Goal: Information Seeking & Learning: Find specific fact

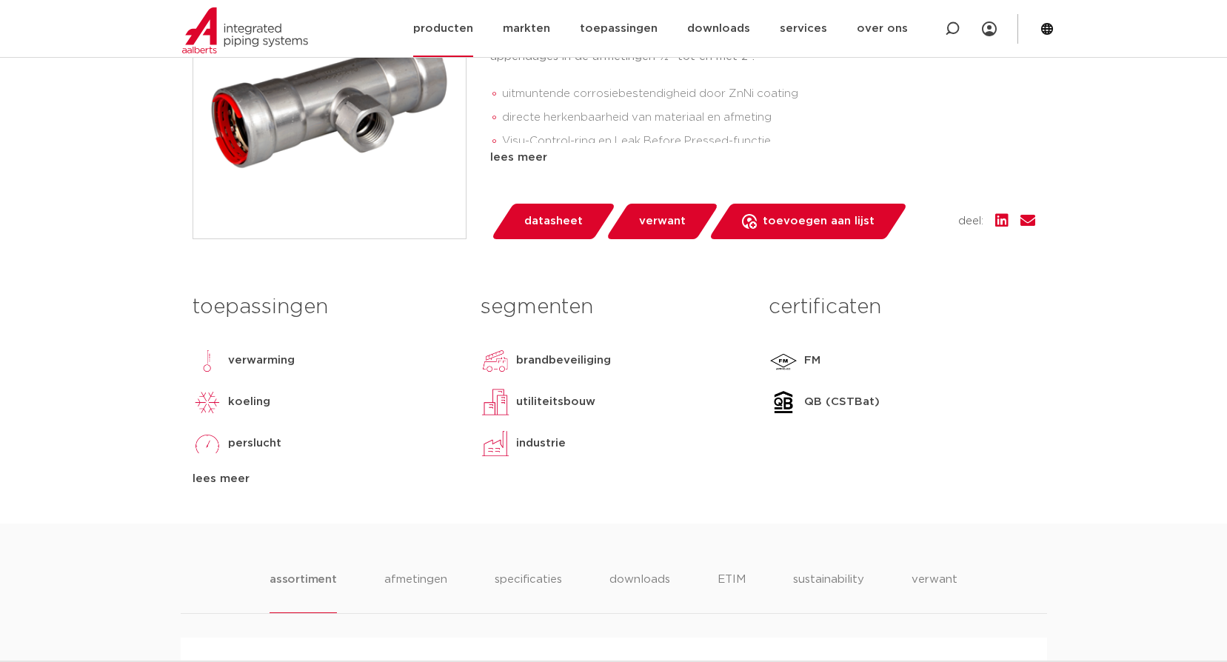
scroll to position [296, 0]
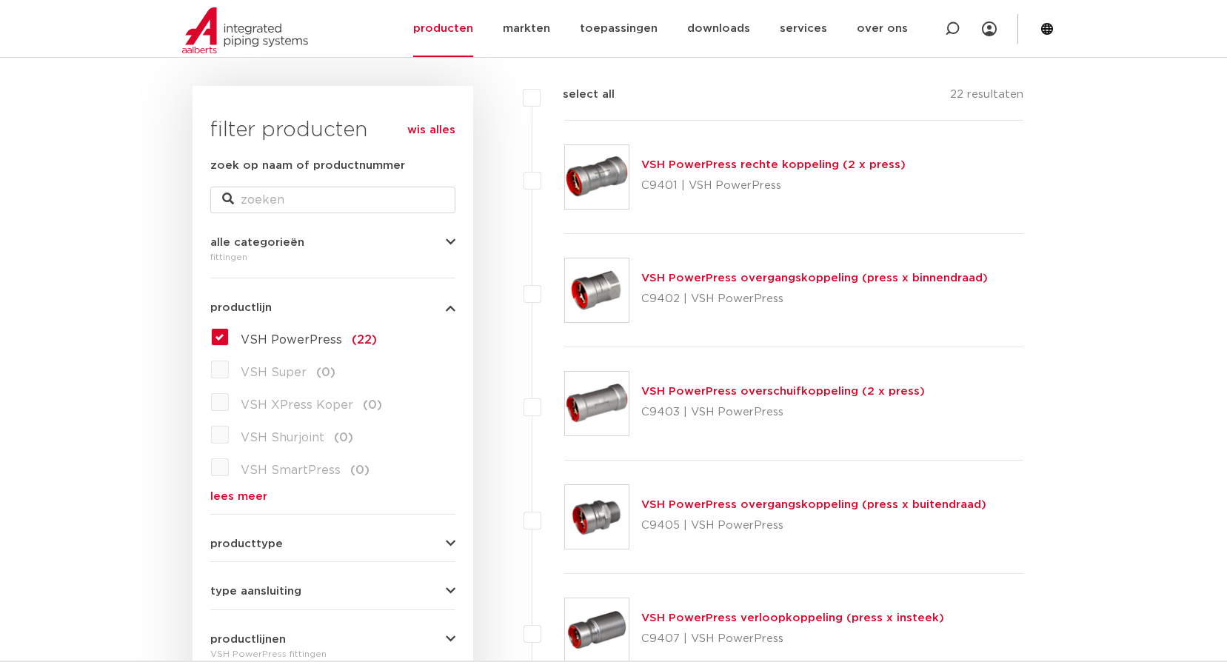
scroll to position [421, 0]
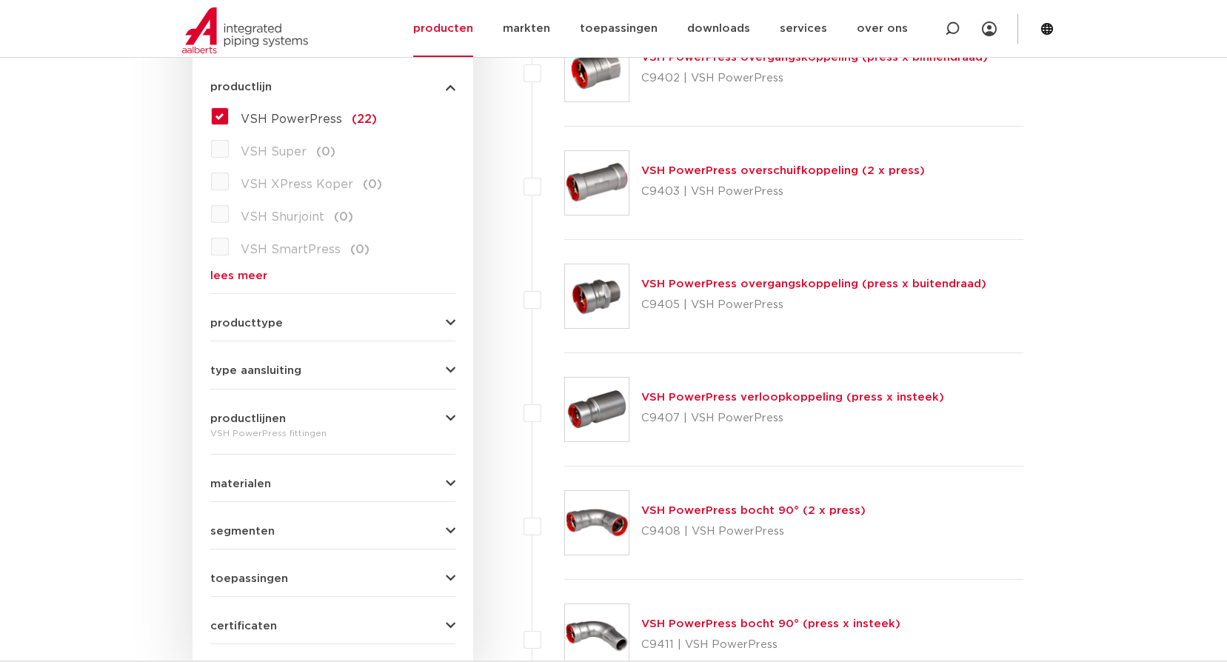
click at [866, 291] on div "VSH PowerPress overgangskoppeling (press x buitendraad) C9405 | VSH PowerPress" at bounding box center [813, 295] width 345 height 41
click at [874, 276] on div "VSH PowerPress overgangskoppeling (press x buitendraad) C9405 | VSH PowerPress" at bounding box center [813, 295] width 345 height 41
click at [878, 287] on link "VSH PowerPress overgangskoppeling (press x buitendraad)" at bounding box center [813, 283] width 345 height 11
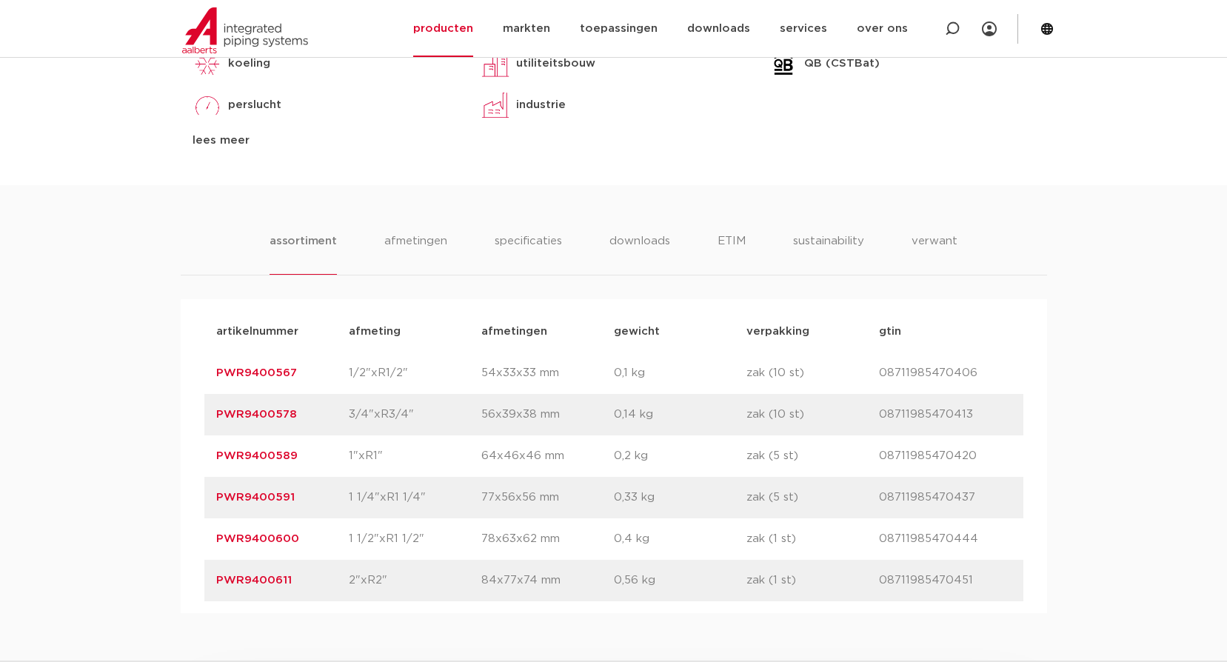
scroll to position [815, 0]
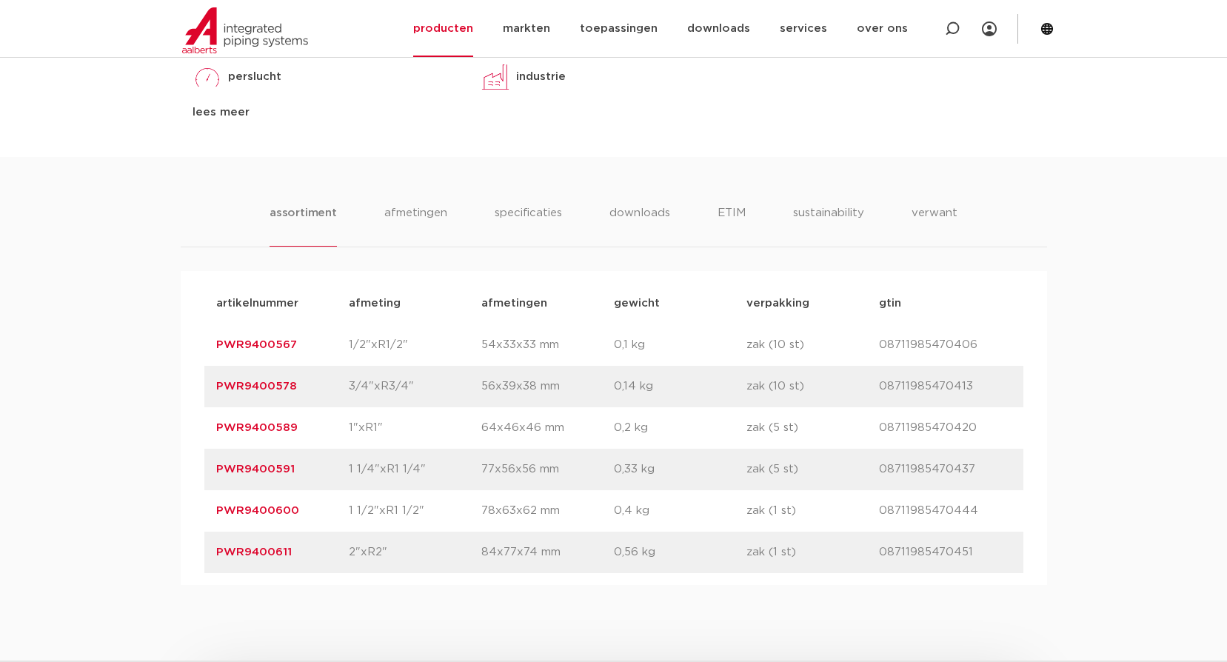
drag, startPoint x: 310, startPoint y: 509, endPoint x: 186, endPoint y: 504, distance: 123.8
click at [186, 504] on div "artikelnummer afmeting afmetingen gewicht verpakking gtin artikelnummer PWR9400…" at bounding box center [614, 428] width 866 height 314
copy link "PWR9400600"
click at [338, 392] on p "PWR9400578" at bounding box center [282, 387] width 133 height 18
drag, startPoint x: 304, startPoint y: 384, endPoint x: 198, endPoint y: 384, distance: 105.9
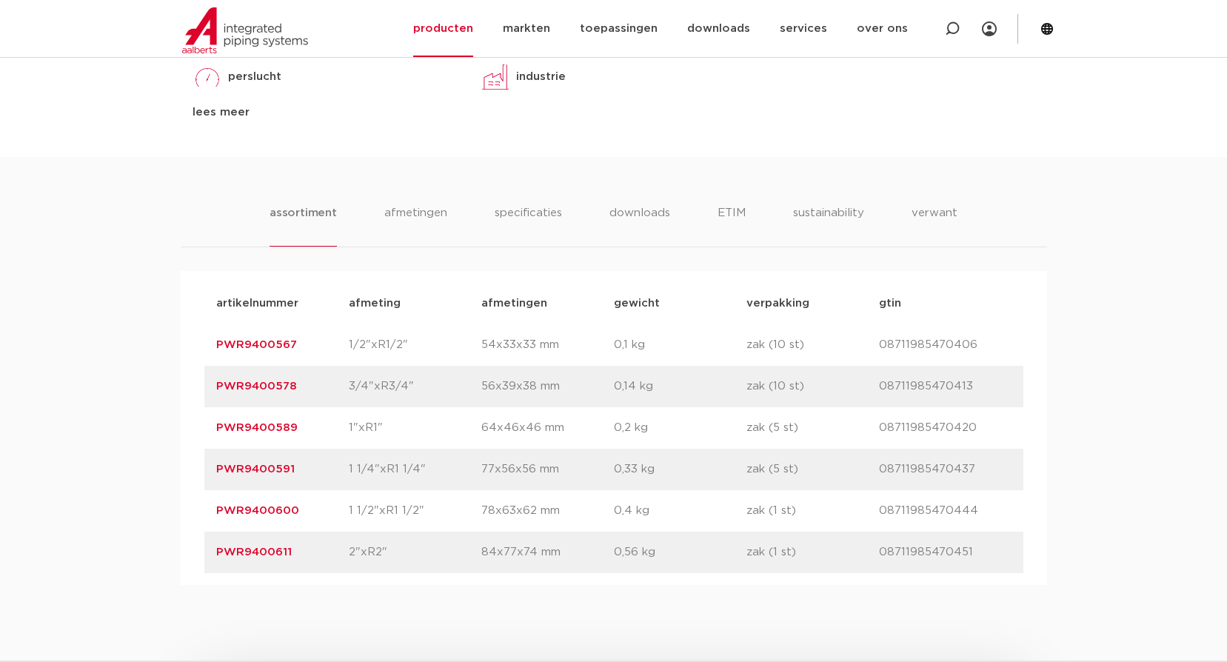
click at [198, 384] on div "artikelnummer afmeting afmetingen gewicht verpakking gtin artikelnummer PWR9400…" at bounding box center [614, 428] width 866 height 314
copy link "PWR9400578"
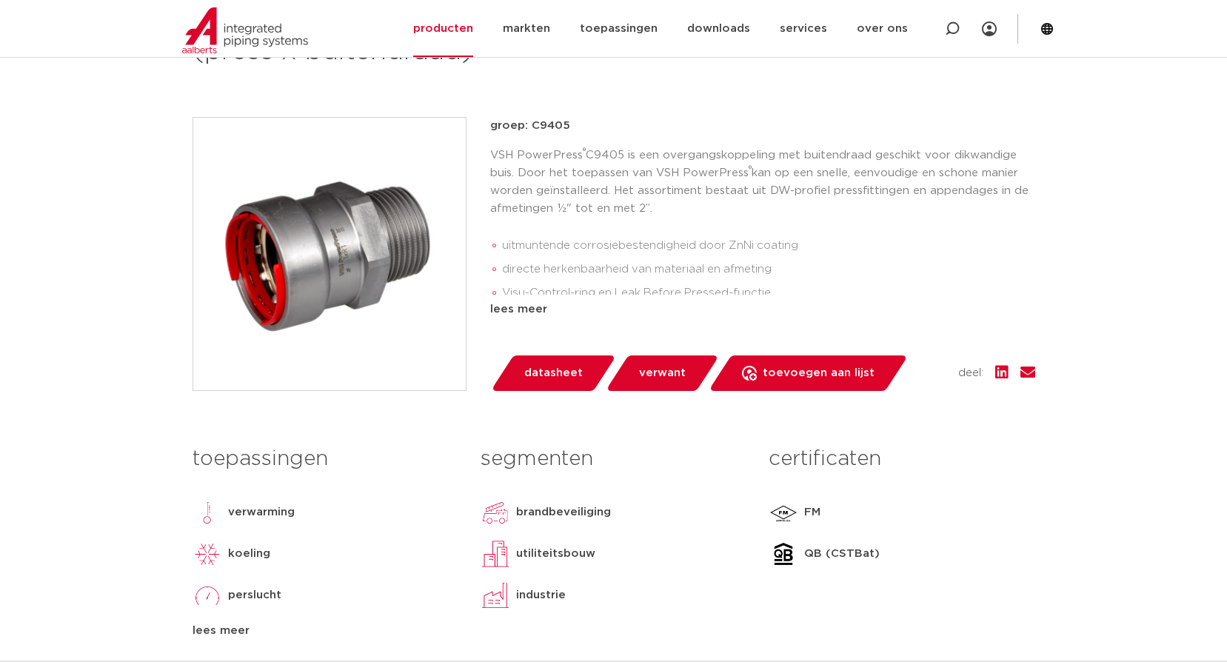
scroll to position [0, 0]
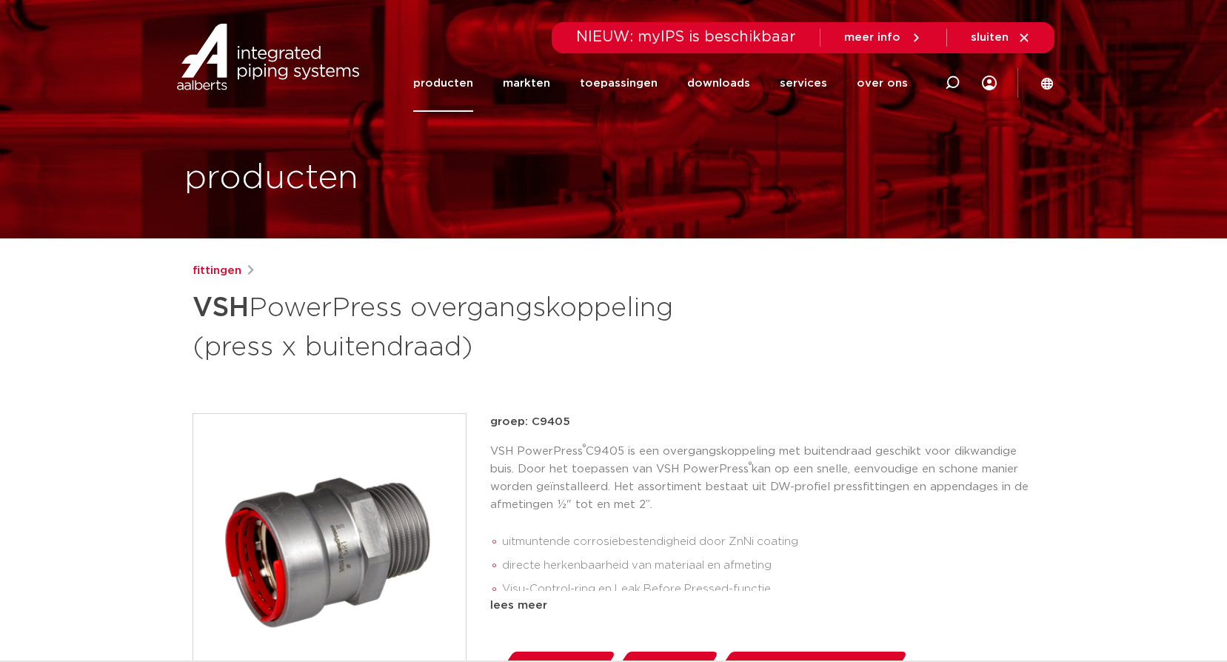
click at [459, 78] on link "producten" at bounding box center [443, 83] width 60 height 57
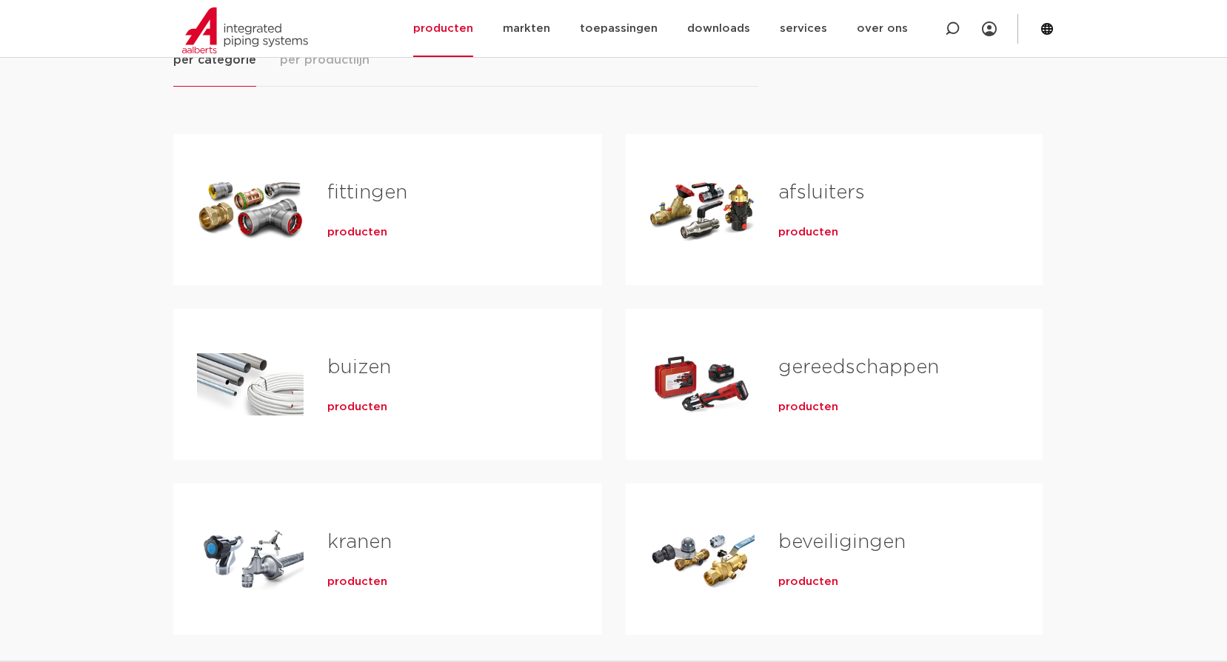
scroll to position [222, 0]
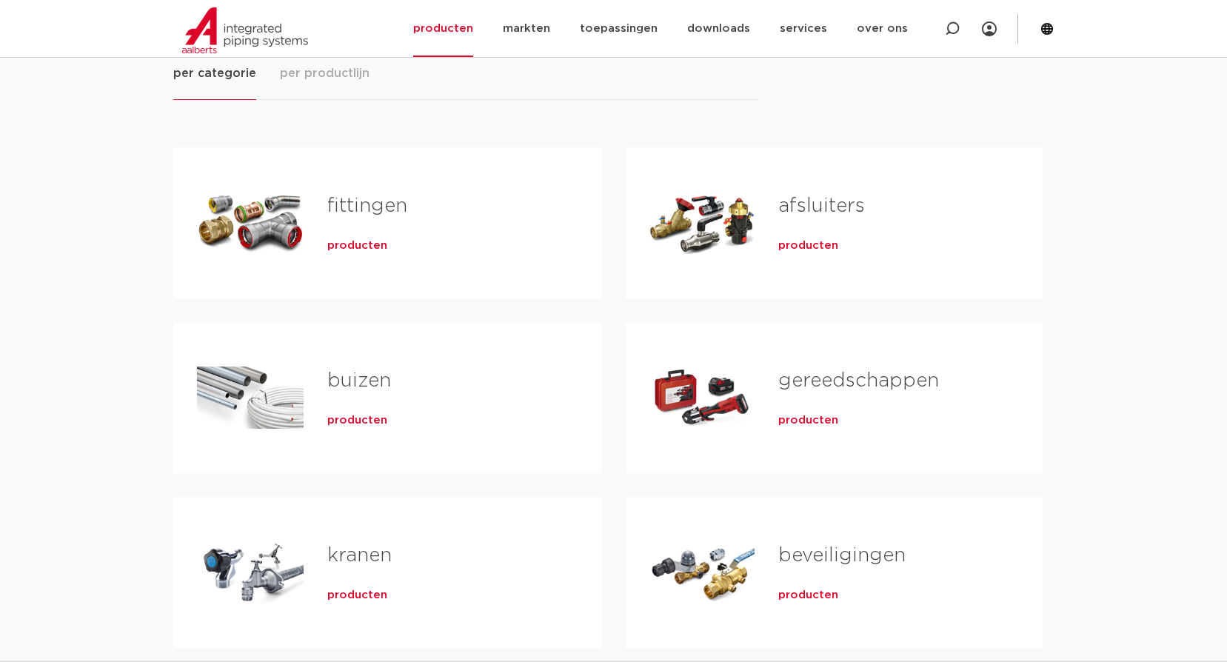
click at [366, 244] on span "producten" at bounding box center [357, 245] width 60 height 15
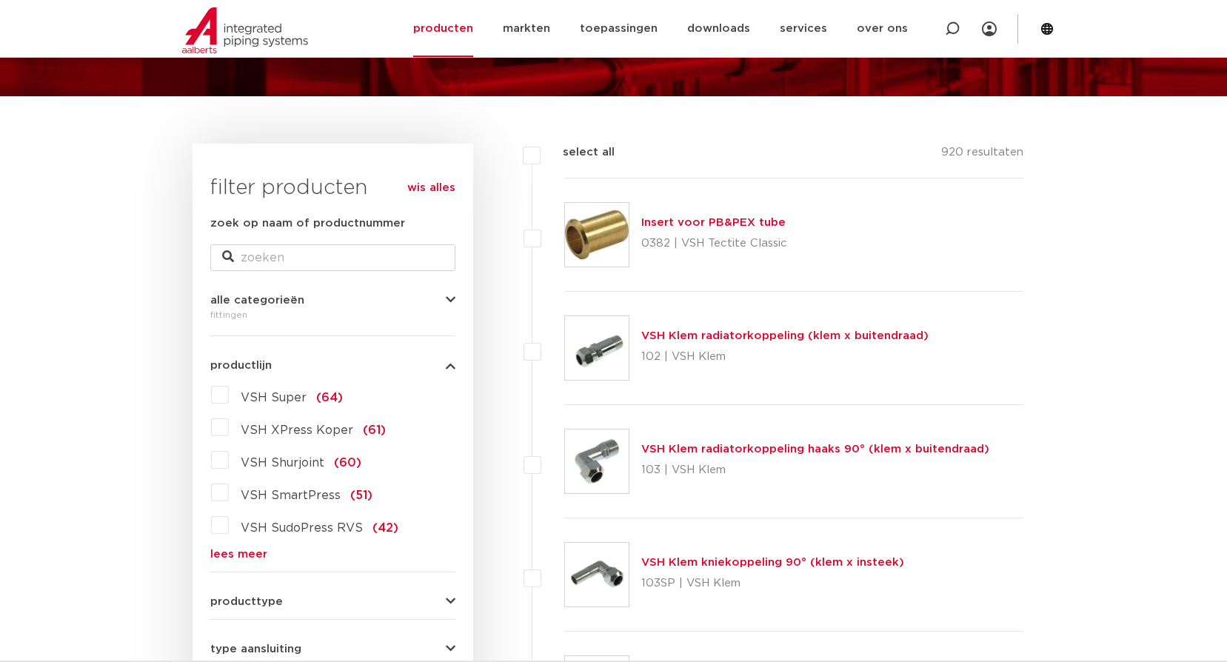
scroll to position [273, 0]
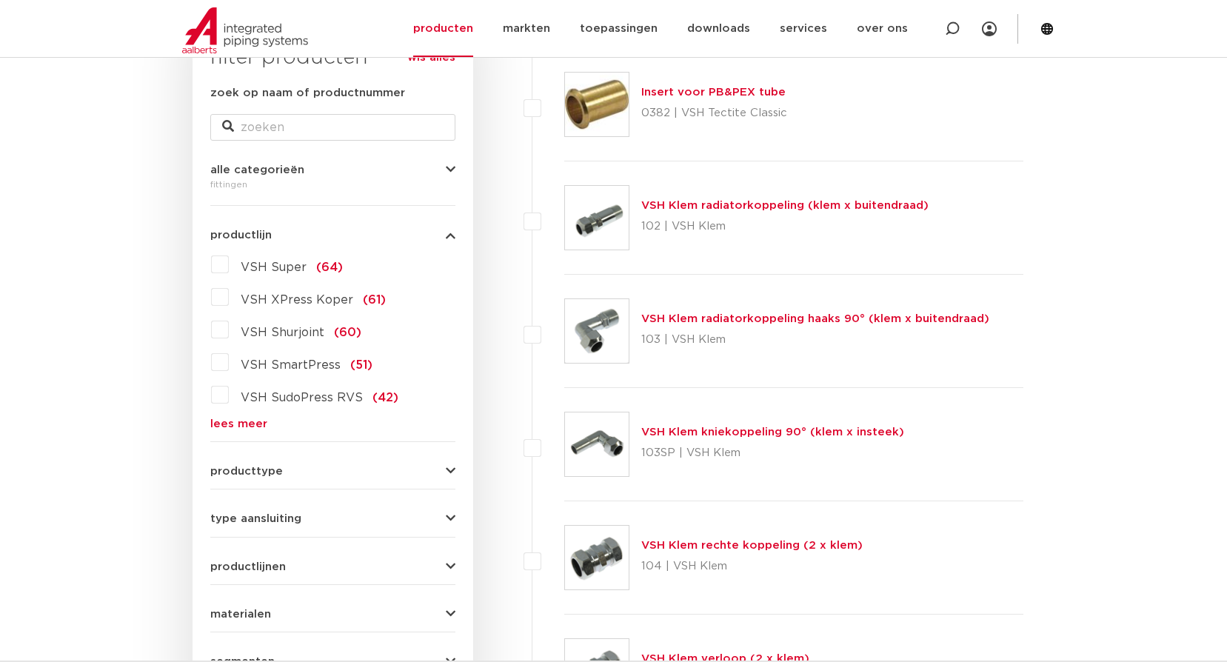
click at [229, 268] on label "VSH Super (64)" at bounding box center [286, 265] width 114 height 24
click at [0, 0] on input "VSH Super (64)" at bounding box center [0, 0] width 0 height 0
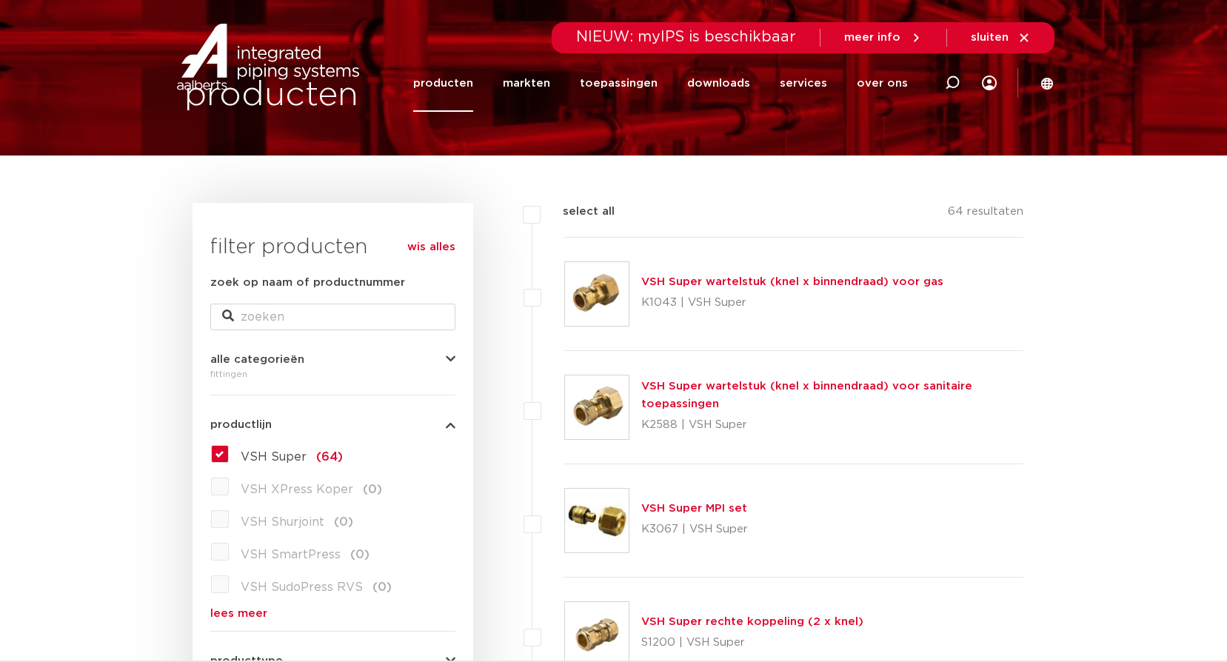
scroll to position [222, 0]
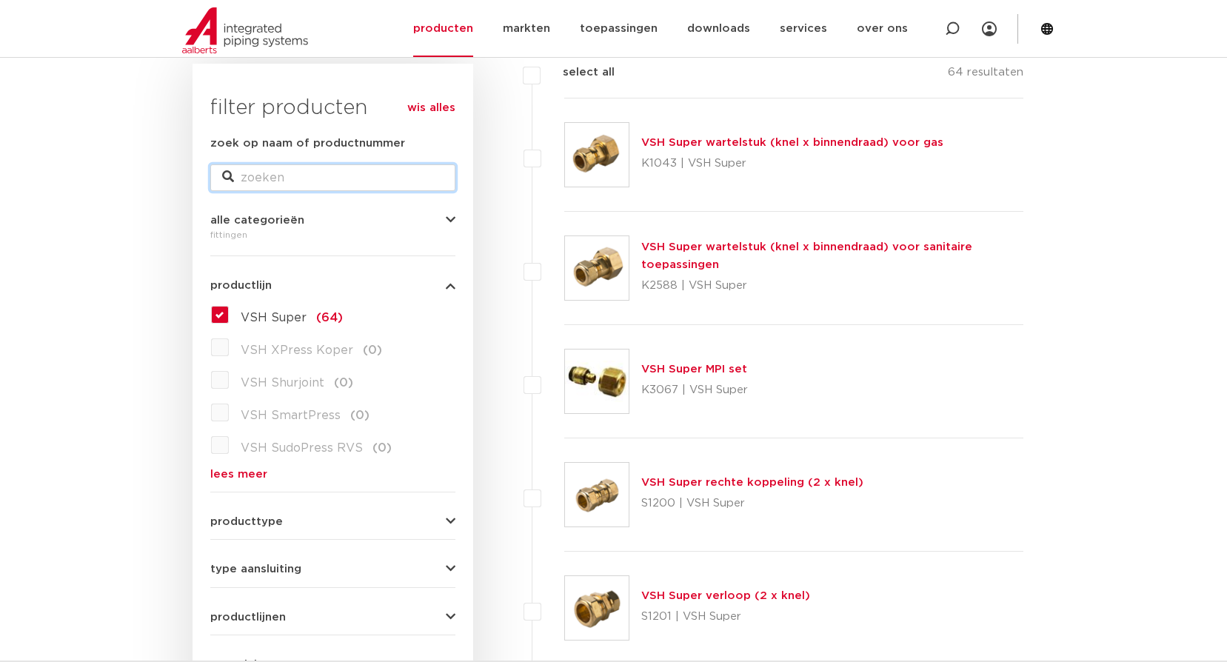
click at [311, 181] on input "zoek op naam of productnummer" at bounding box center [332, 177] width 245 height 27
type input "vsh 1/2 3/4"
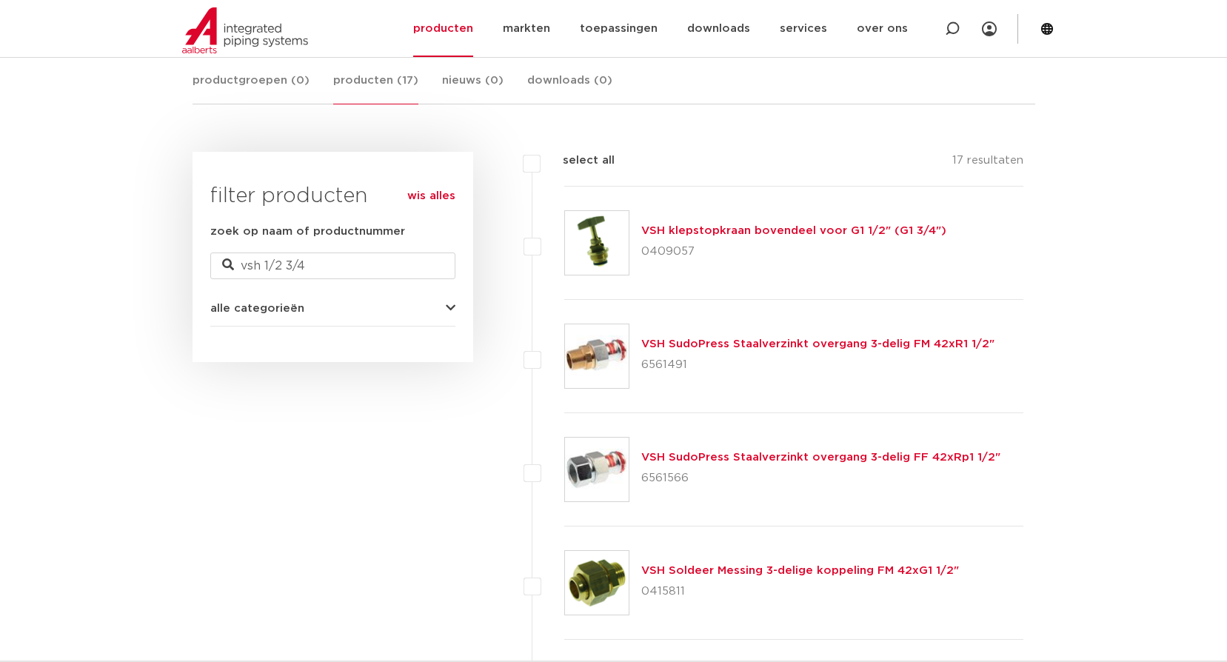
scroll to position [296, 0]
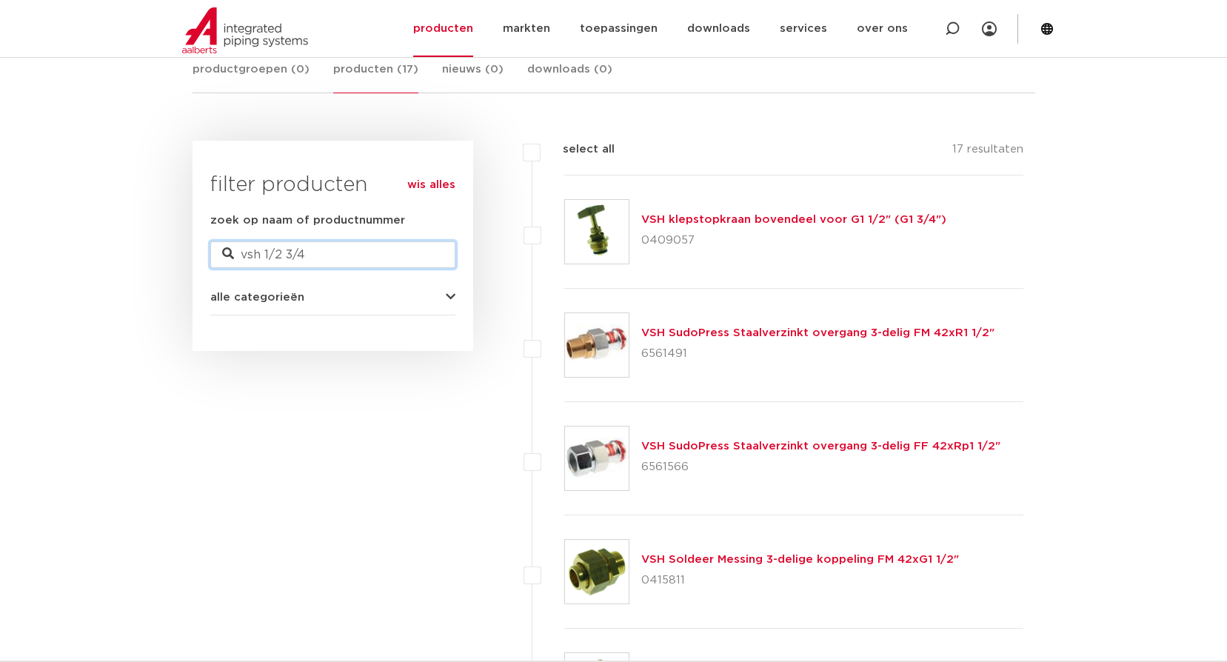
drag, startPoint x: 261, startPoint y: 253, endPoint x: 215, endPoint y: 270, distance: 49.4
click at [217, 269] on form "zoek op naam of productnummer vsh 1/2 3/4 alle categorieën [GEOGRAPHIC_DATA] af…" at bounding box center [332, 264] width 245 height 104
type input "1/2 3/4"
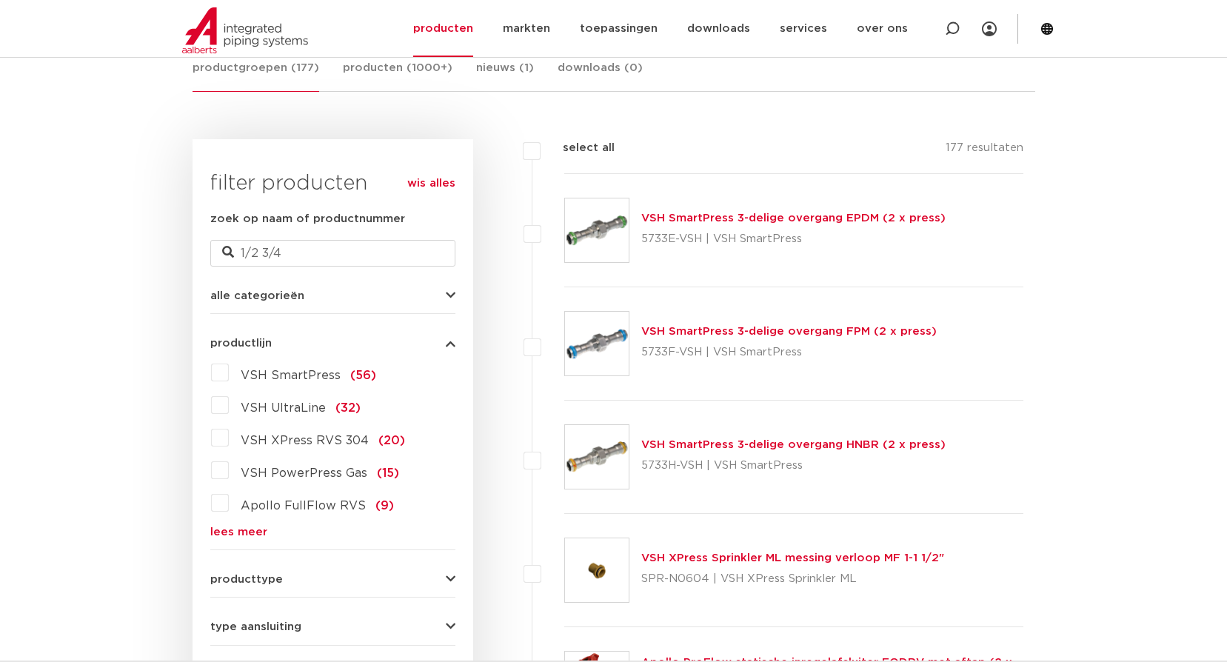
scroll to position [296, 0]
click at [258, 255] on input "1/2 3/4" at bounding box center [332, 254] width 245 height 27
type input "1/2x3/4"
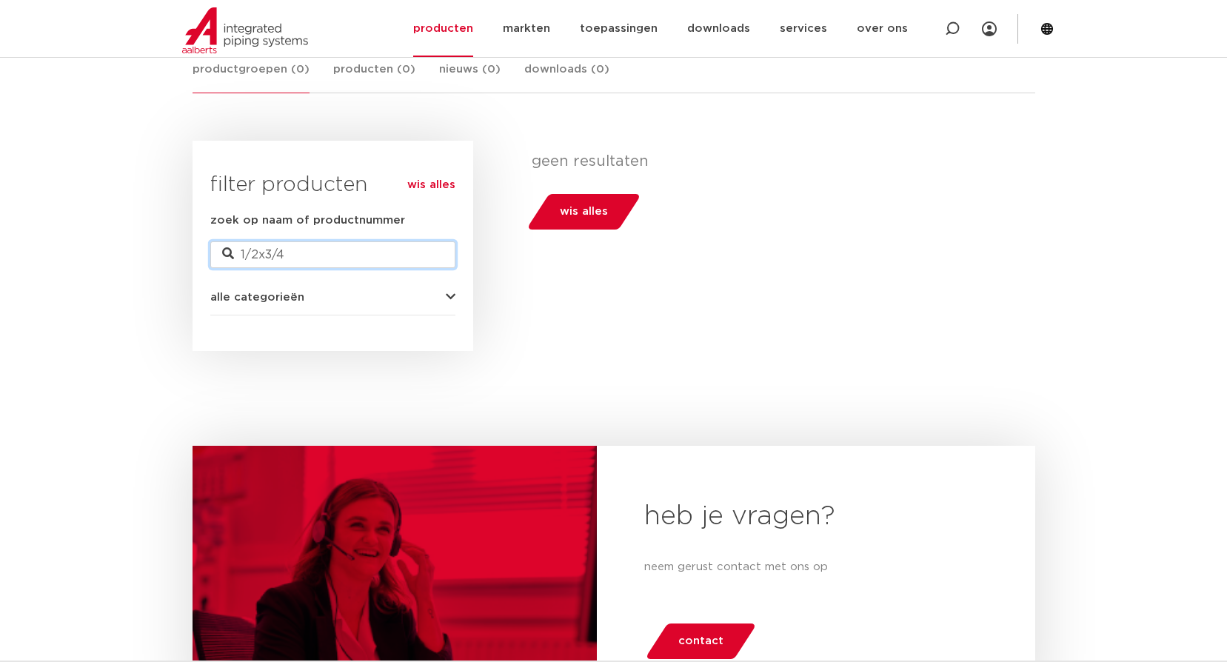
click at [264, 250] on input "1/2x3/4" at bounding box center [332, 254] width 245 height 27
type input "1/2 3/4"
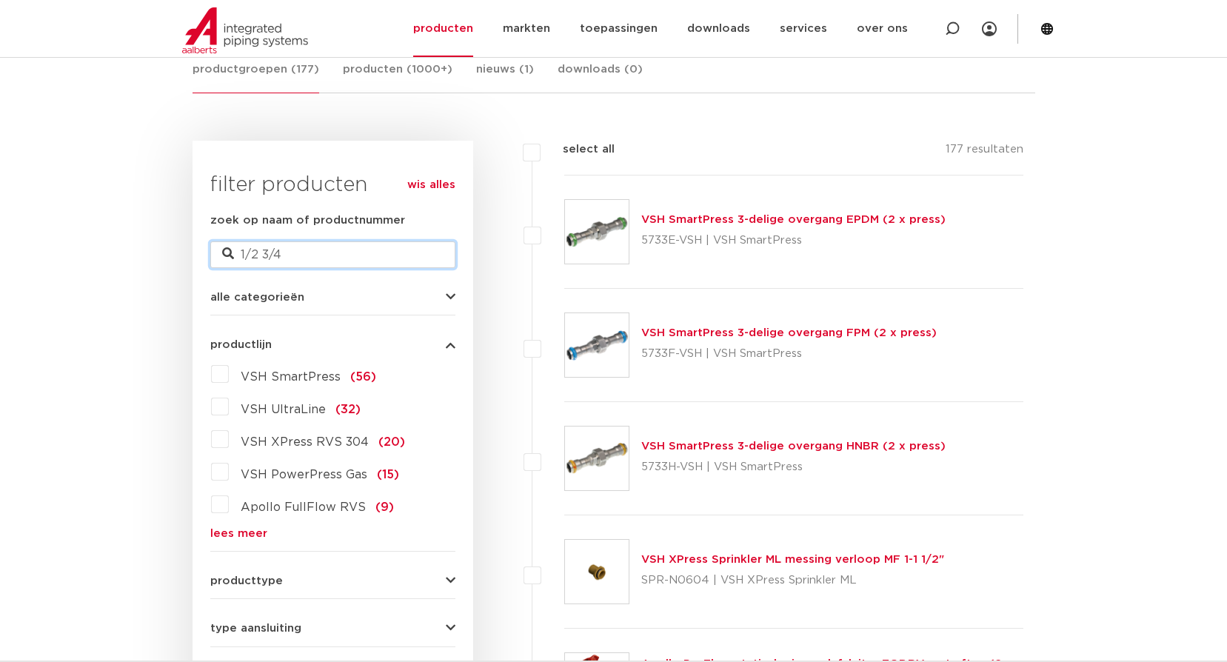
drag, startPoint x: 306, startPoint y: 245, endPoint x: 232, endPoint y: 250, distance: 74.2
click at [232, 250] on div "zoek op naam of productnummer 1/2 3/4" at bounding box center [332, 240] width 245 height 56
type input "3/4 1/2"
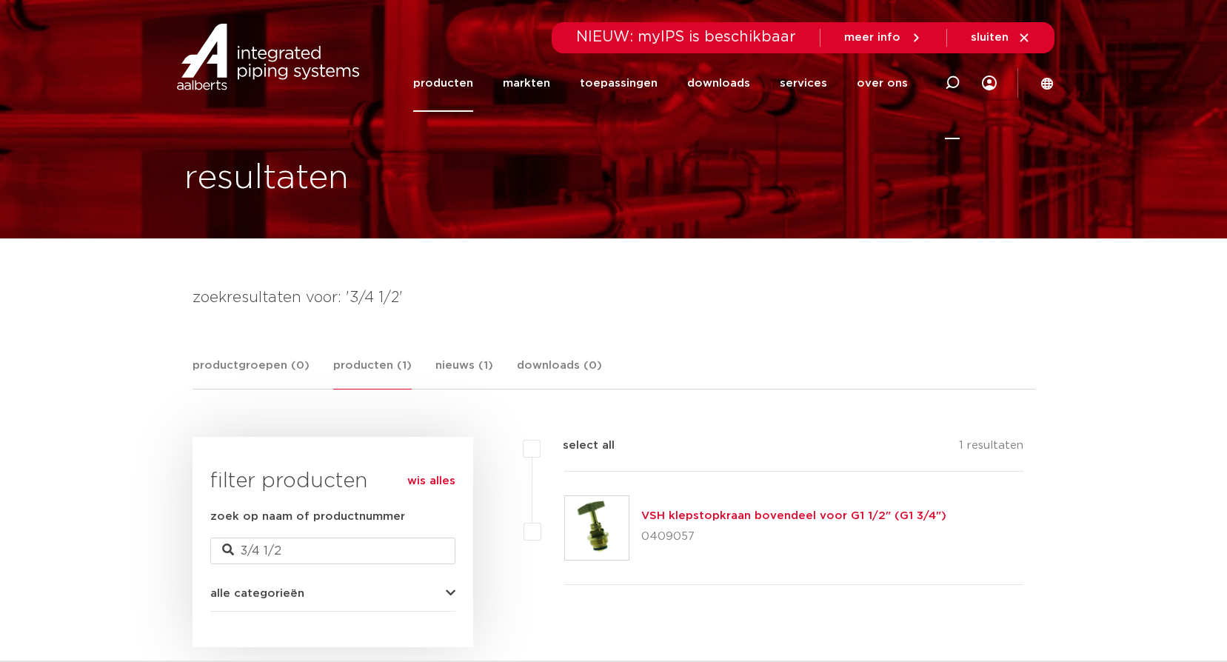
click at [955, 80] on icon at bounding box center [952, 83] width 15 height 15
type input "dubbel nippel"
click button "Zoeken" at bounding box center [0, 0] width 0 height 0
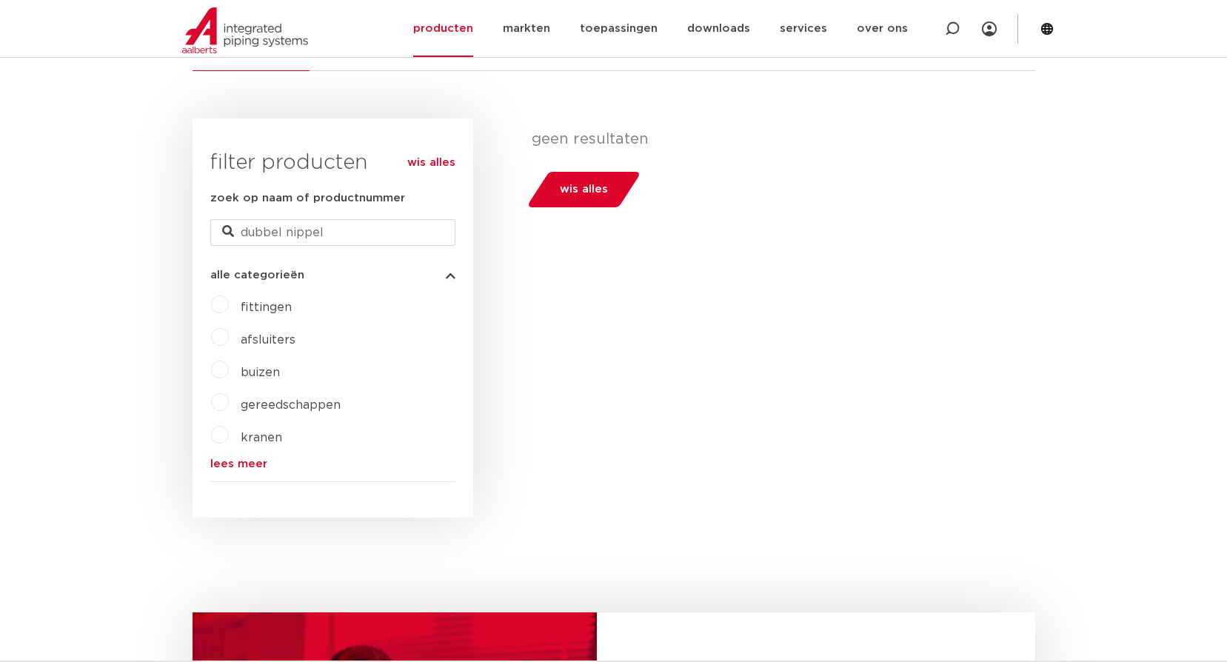
scroll to position [296, 0]
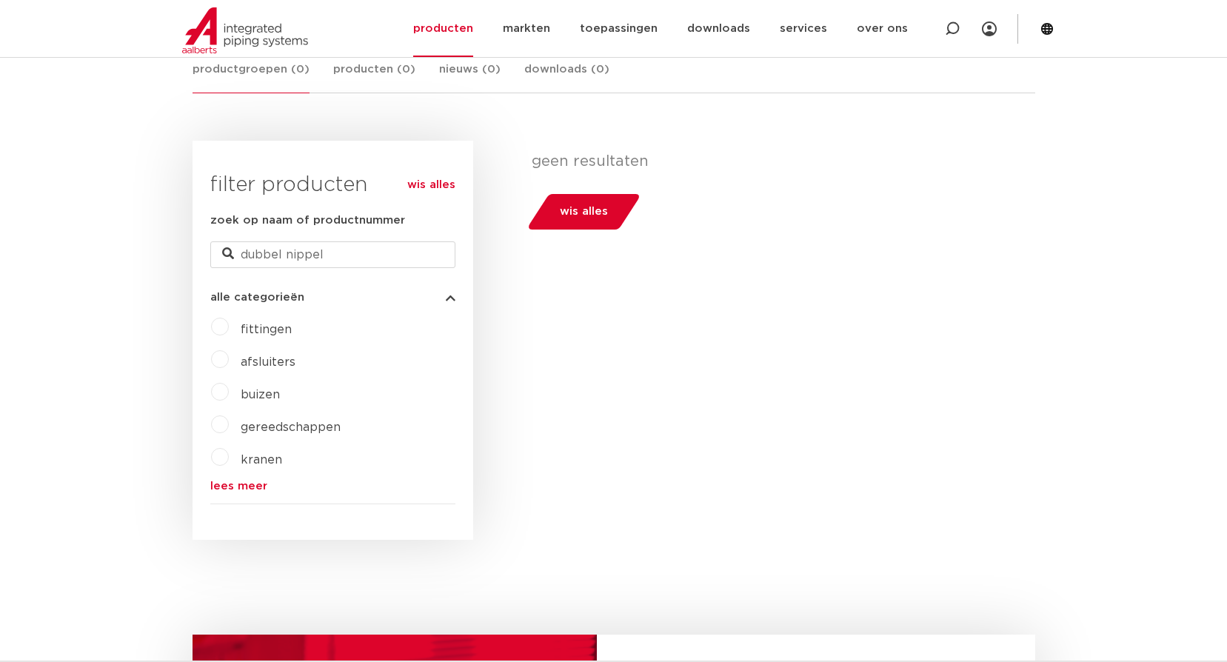
click at [261, 327] on span "fittingen" at bounding box center [266, 330] width 51 height 12
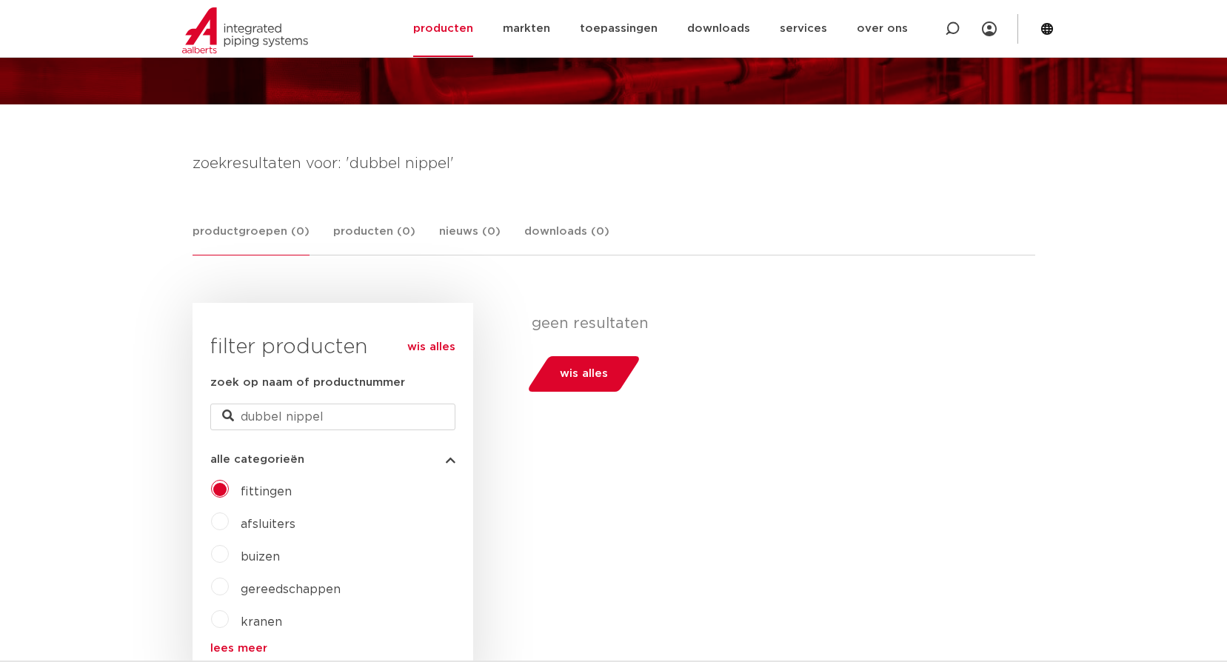
scroll to position [148, 0]
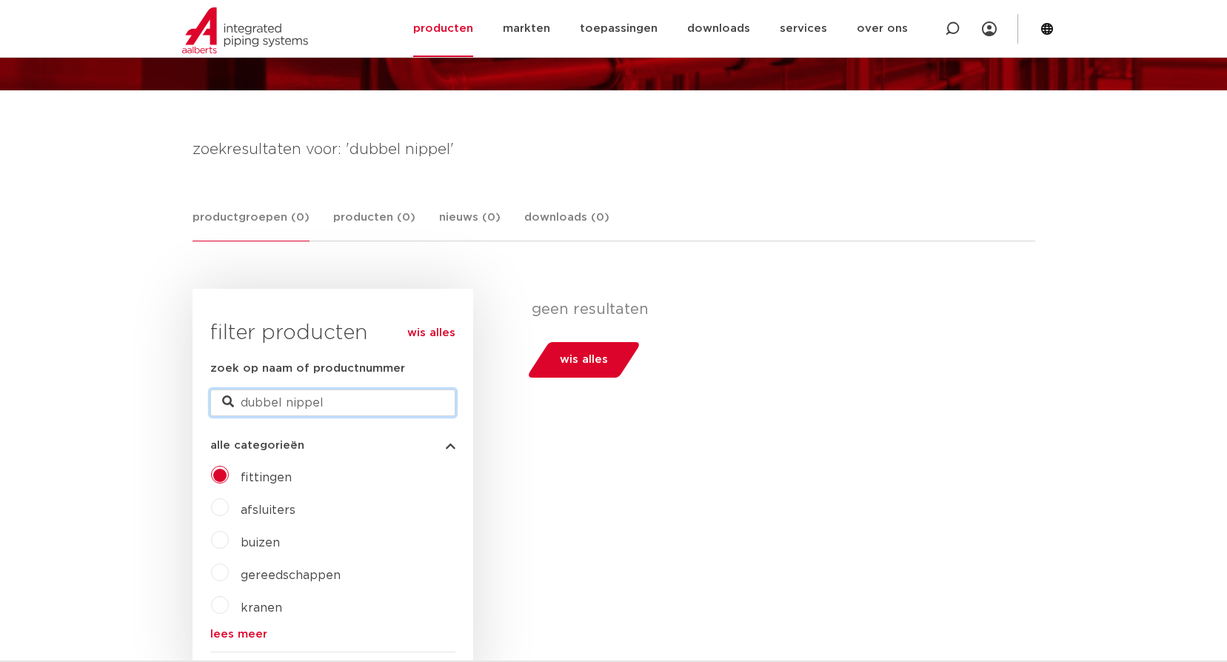
drag, startPoint x: 360, startPoint y: 404, endPoint x: 281, endPoint y: 410, distance: 78.7
click at [281, 410] on input "dubbel nippel" at bounding box center [332, 403] width 245 height 27
type input "dubbel"
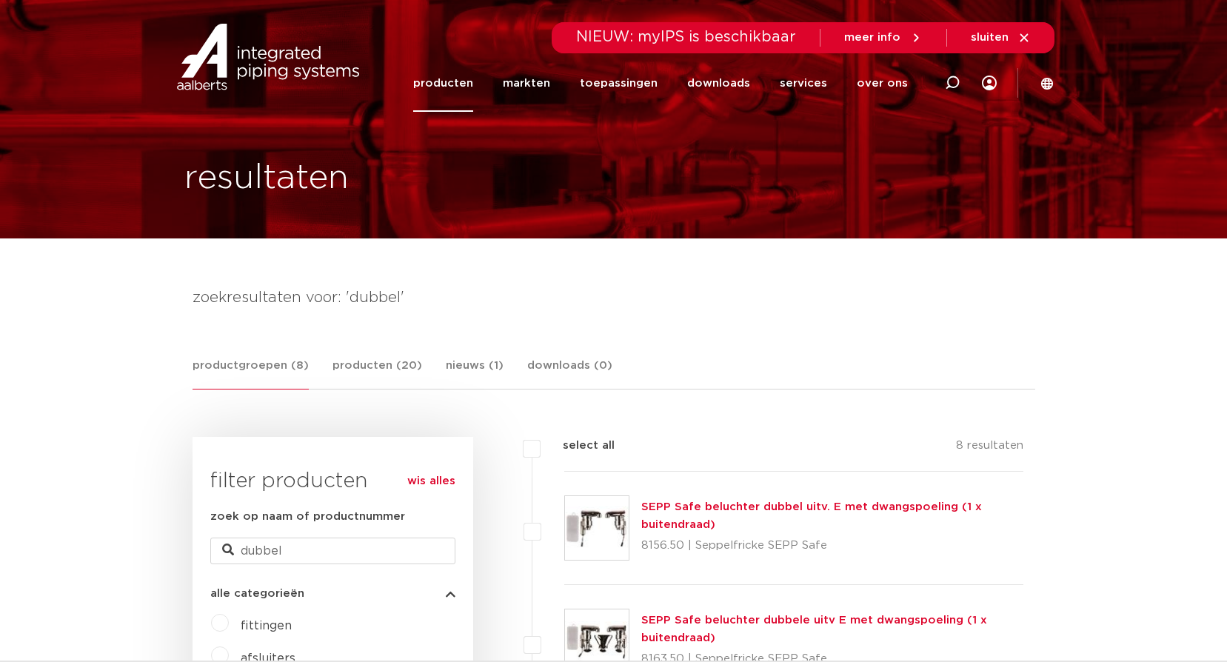
click at [948, 84] on icon at bounding box center [952, 83] width 15 height 15
click at [617, 81] on input "Zoeken" at bounding box center [729, 81] width 466 height 30
type input "verloopnippel"
click button "Zoeken" at bounding box center [0, 0] width 0 height 0
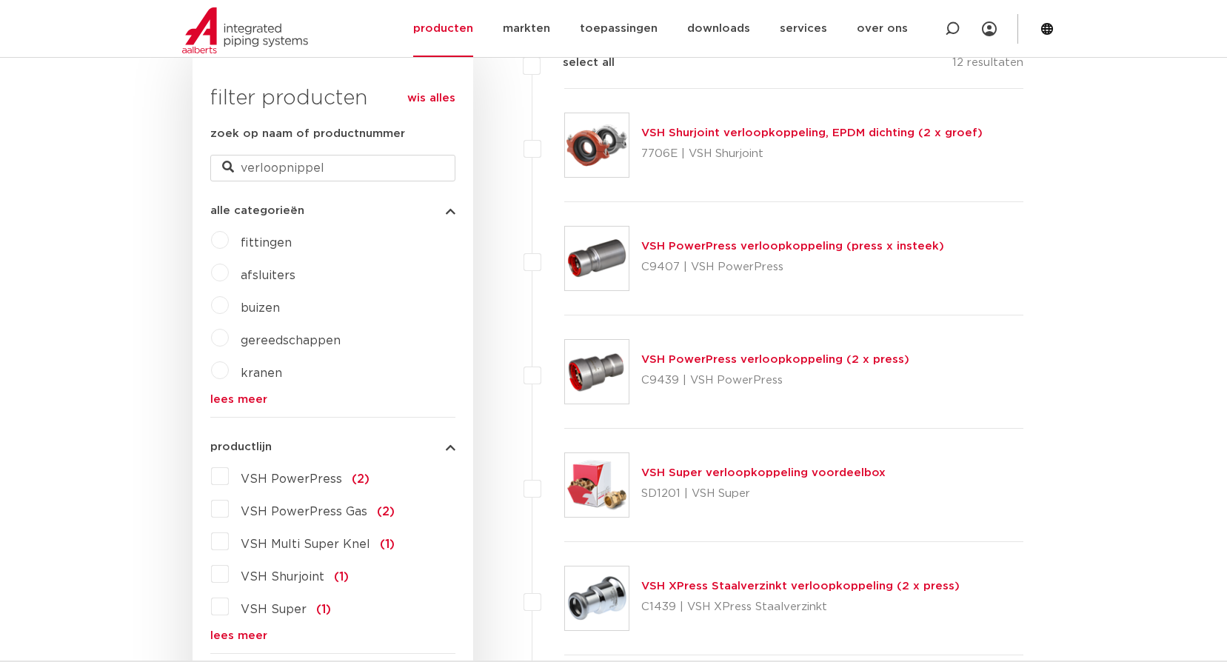
scroll to position [370, 0]
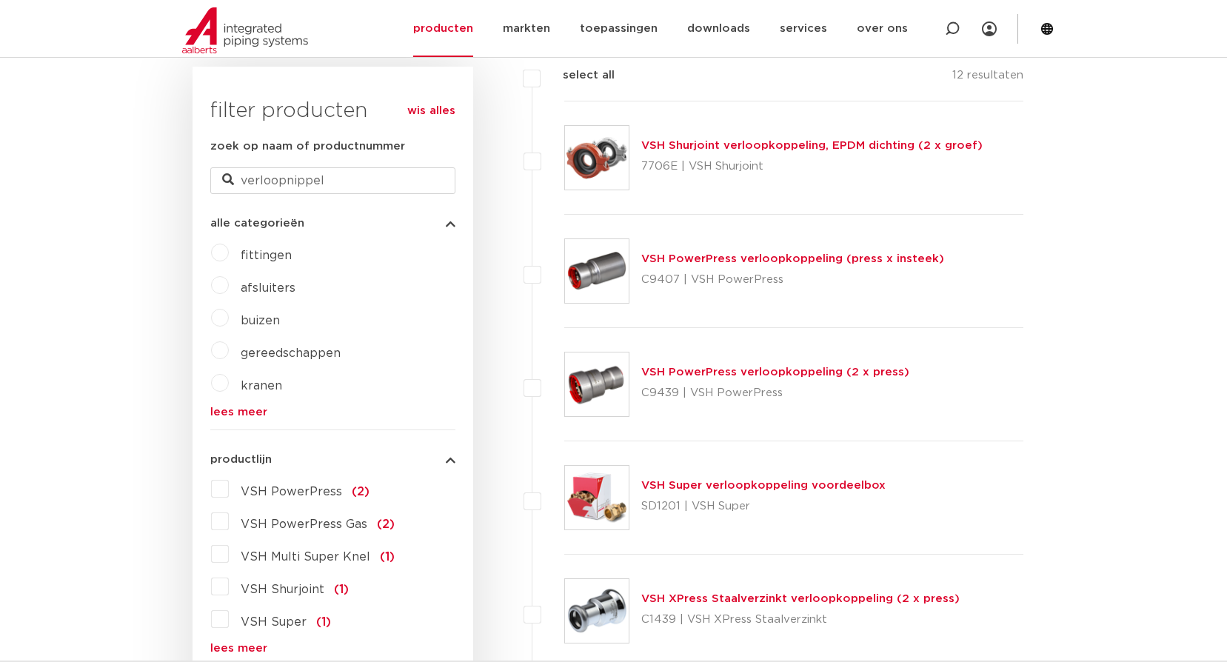
click at [229, 251] on label "fittingen" at bounding box center [260, 253] width 63 height 24
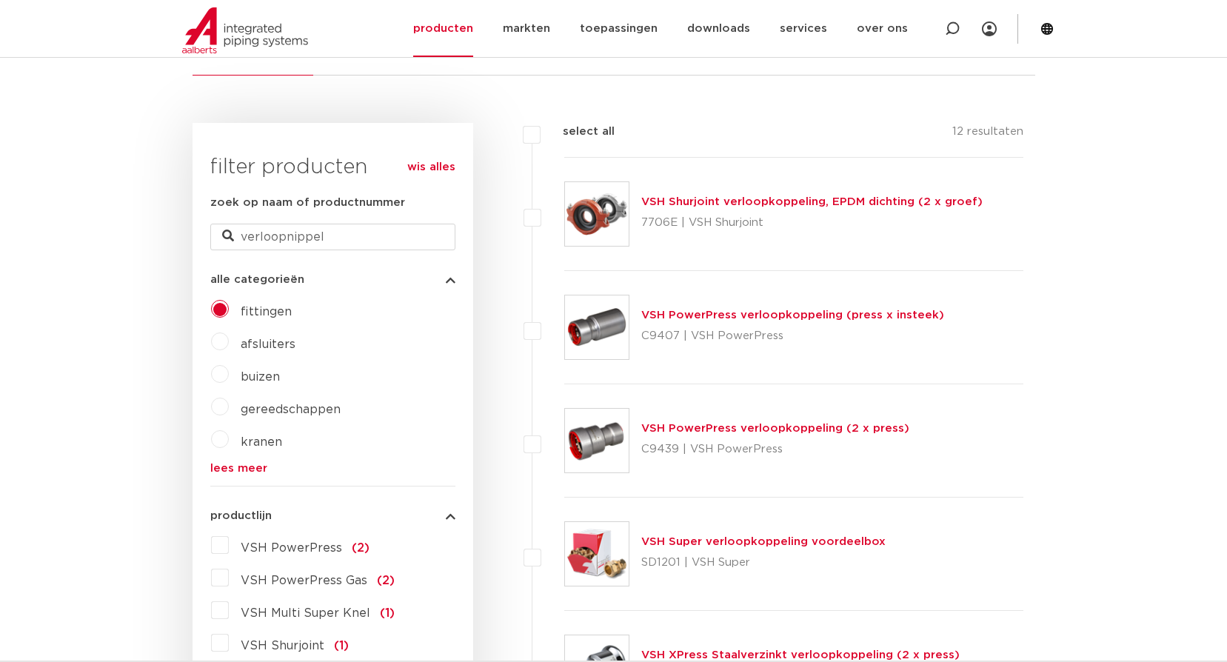
scroll to position [74, 0]
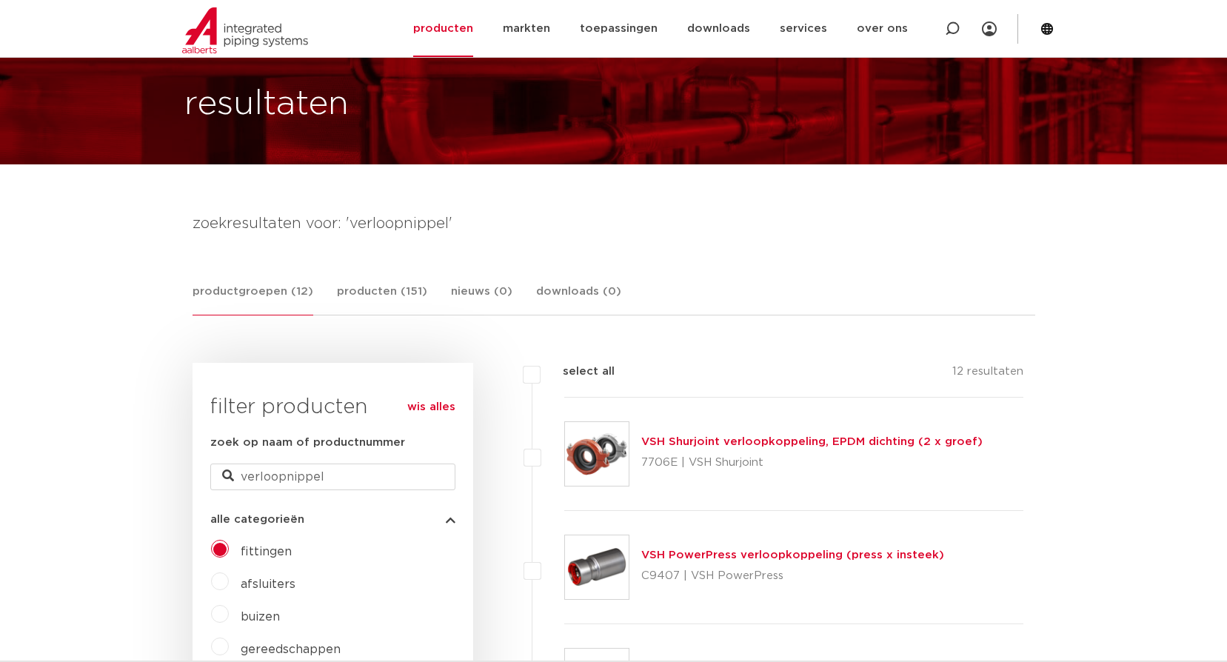
click at [229, 549] on label "fittingen" at bounding box center [260, 549] width 63 height 24
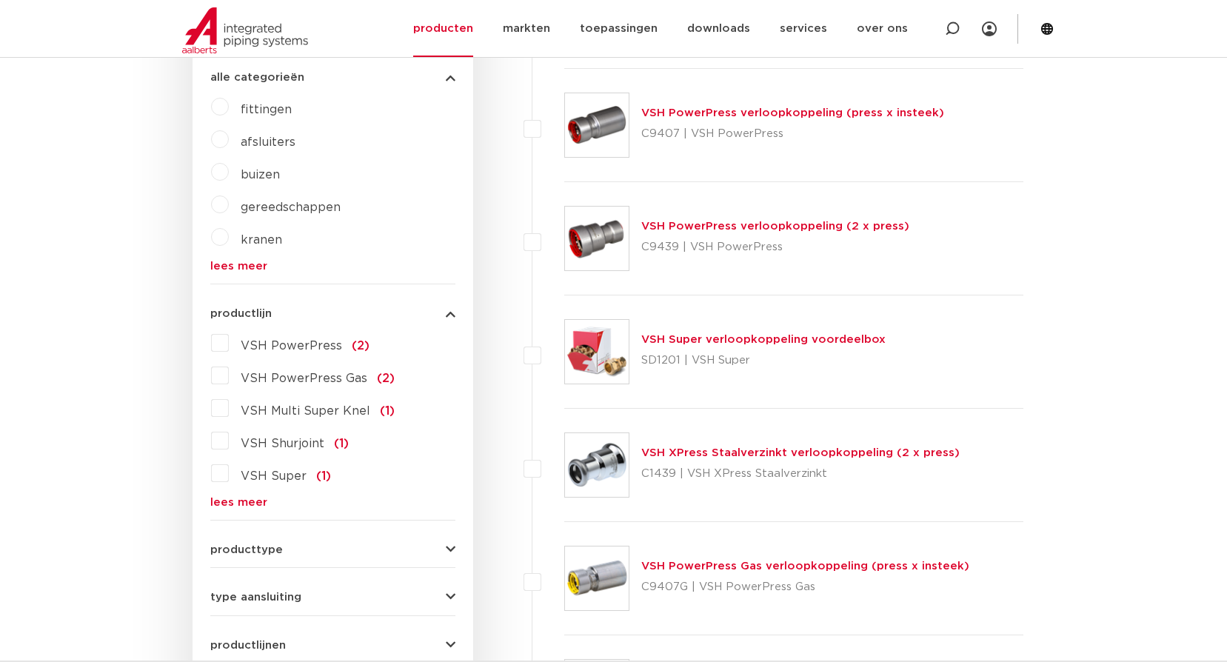
scroll to position [519, 0]
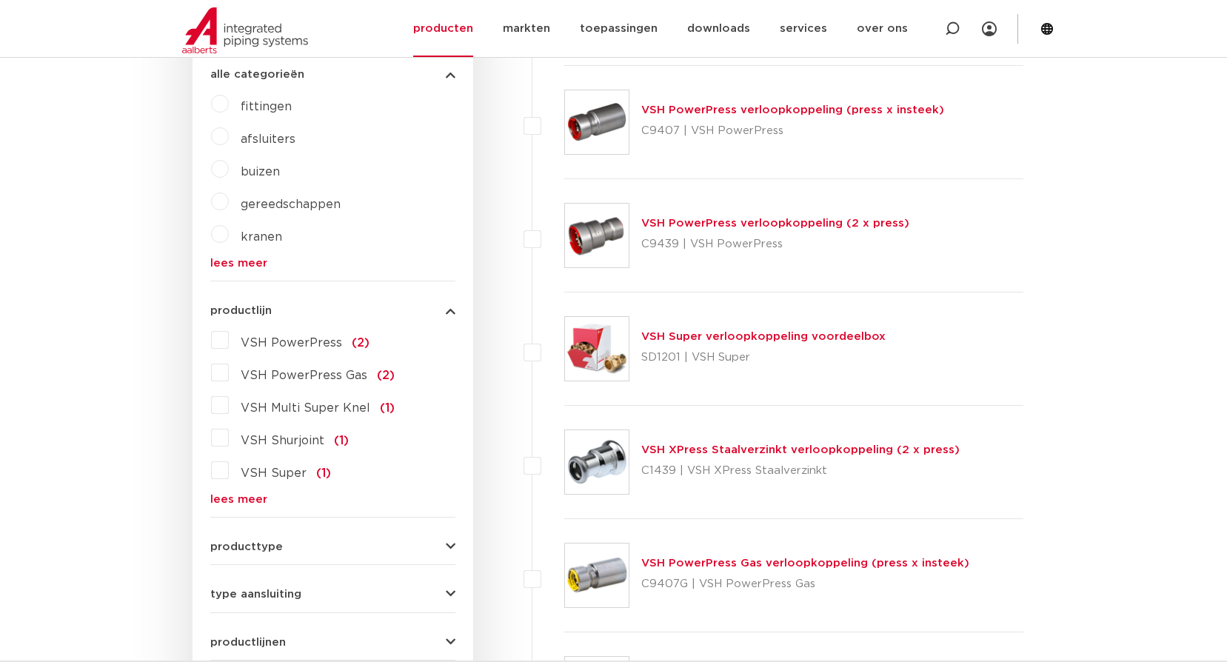
click at [247, 496] on link "lees meer" at bounding box center [332, 499] width 245 height 11
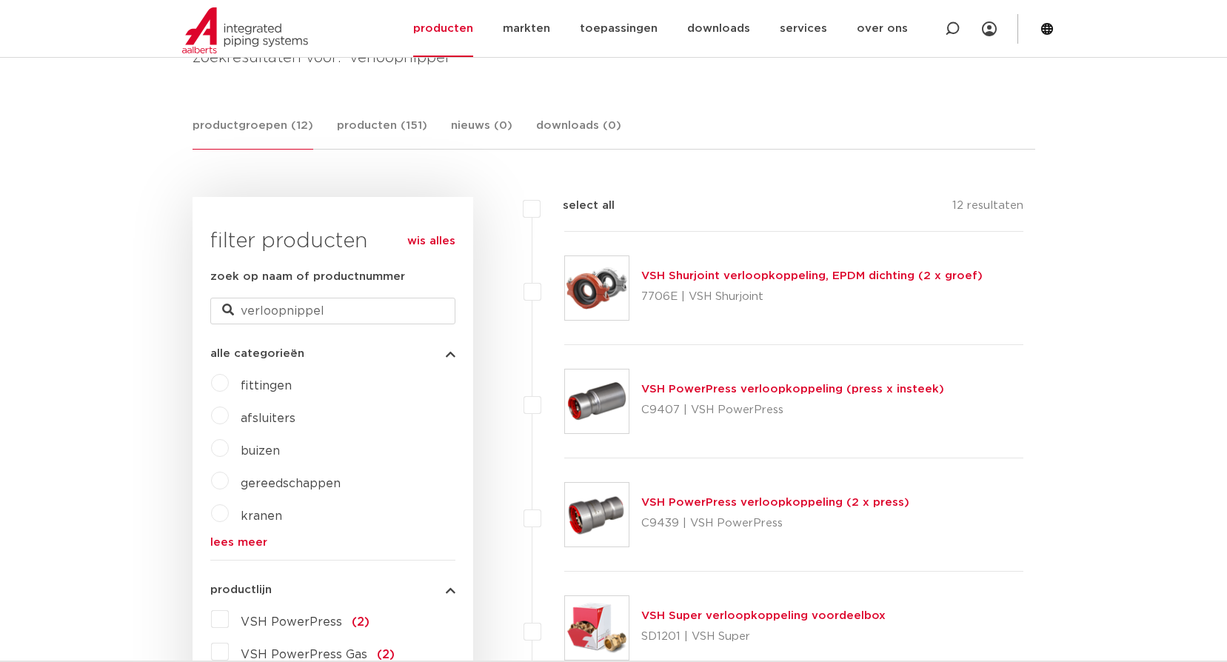
scroll to position [223, 0]
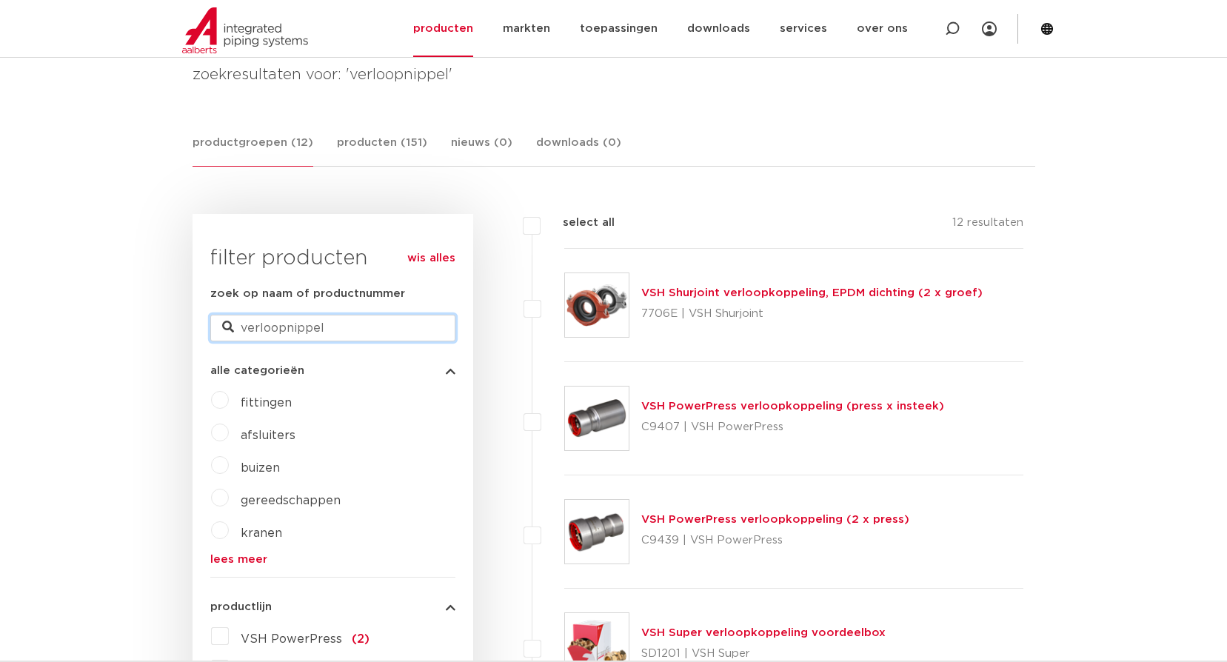
click at [347, 327] on input "verloopnippel" at bounding box center [332, 328] width 245 height 27
type input "vsh draad"
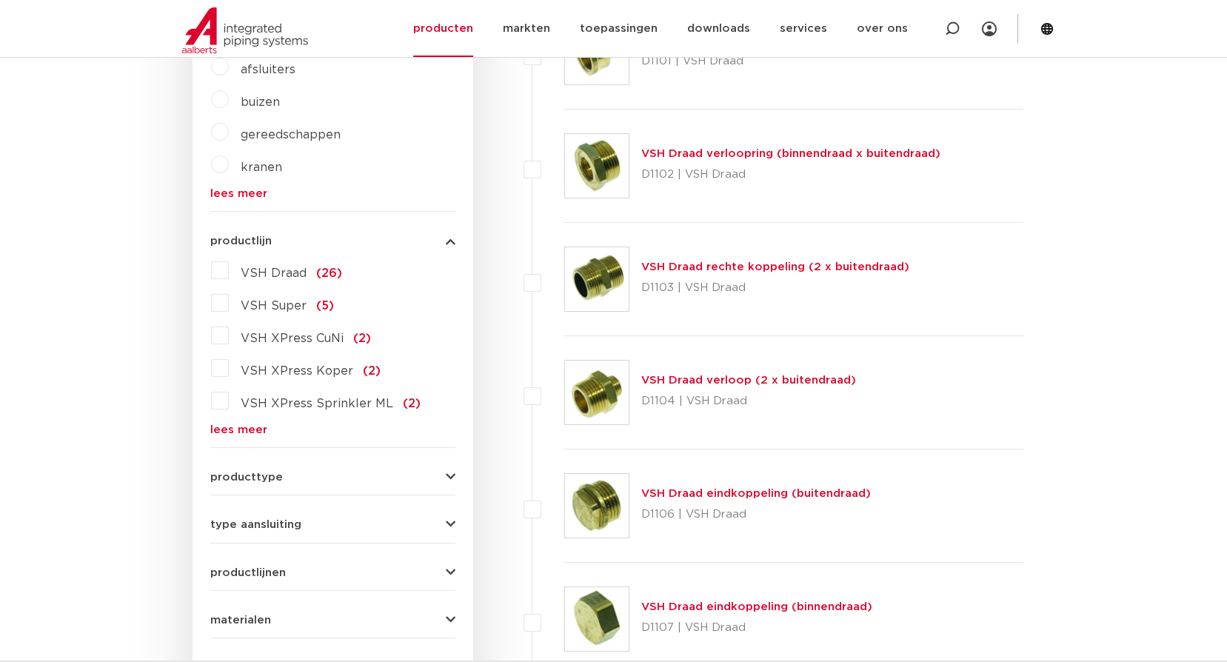
scroll to position [593, 0]
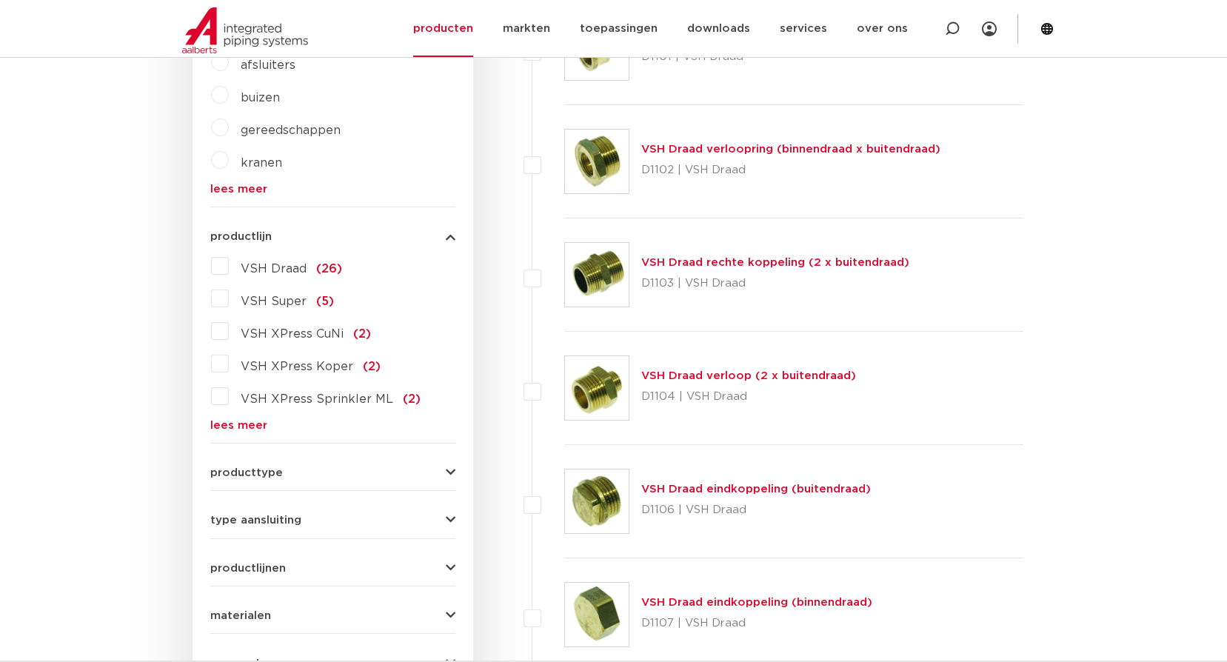
click at [805, 381] on link "VSH Draad verloop (2 x buitendraad)" at bounding box center [748, 375] width 215 height 11
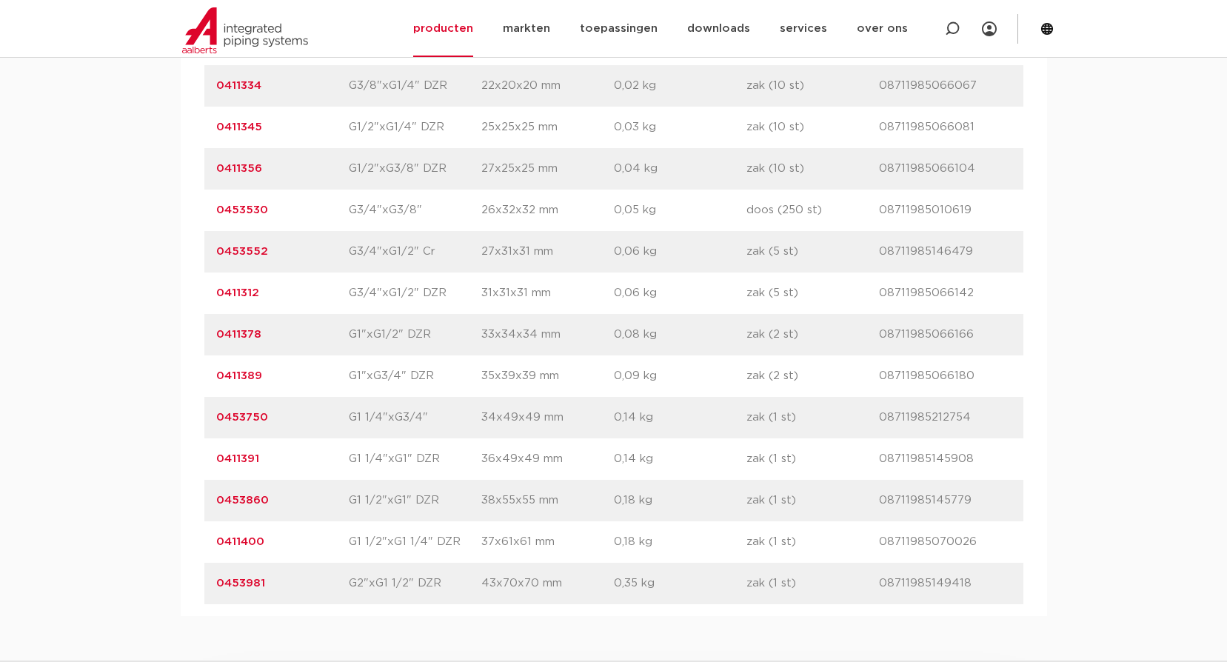
scroll to position [1185, 0]
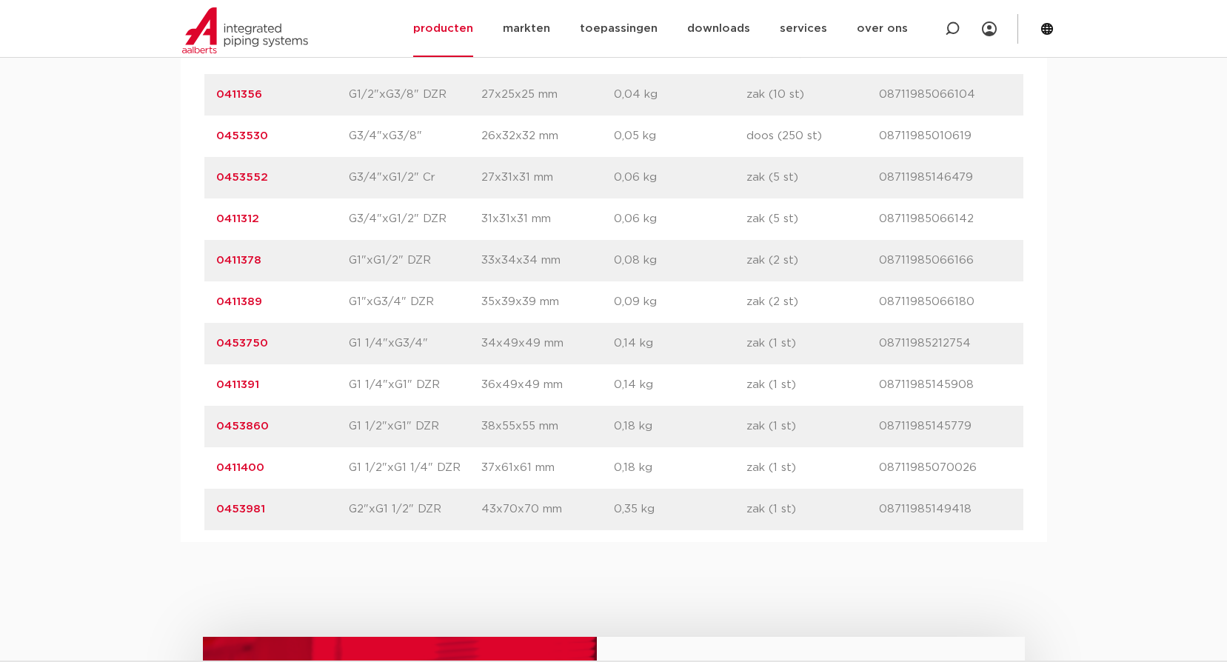
drag, startPoint x: 330, startPoint y: 469, endPoint x: 210, endPoint y: 469, distance: 120.0
click at [210, 469] on div "artikelnummer 0411400 afmeting G1 1/2"xG1 1/4" DZR [GEOGRAPHIC_DATA] 37x61x61 m…" at bounding box center [613, 467] width 819 height 41
copy link "0411400"
